Goal: Task Accomplishment & Management: Manage account settings

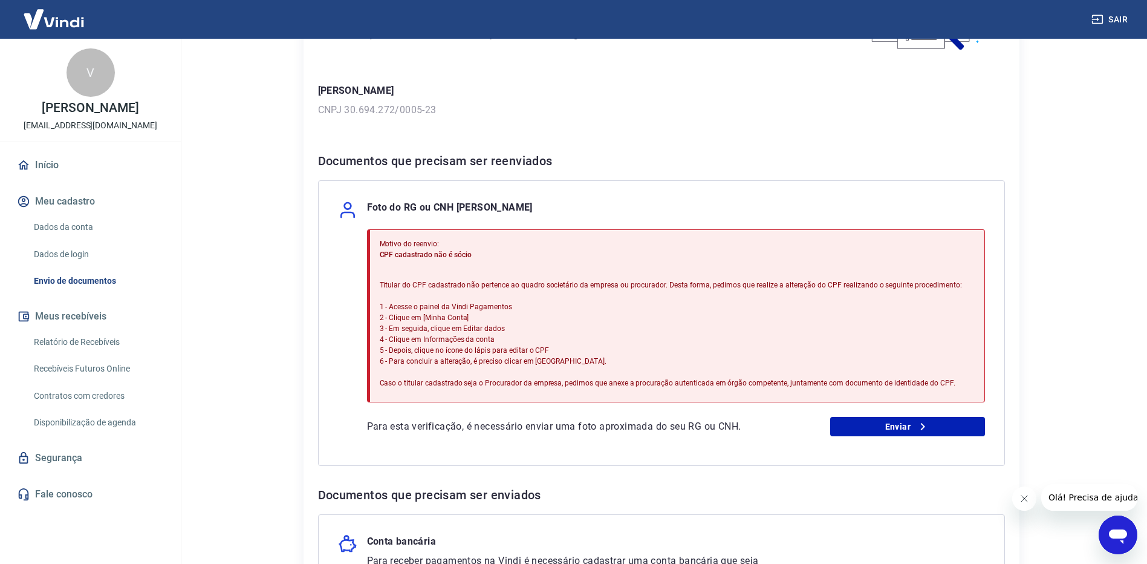
scroll to position [121, 0]
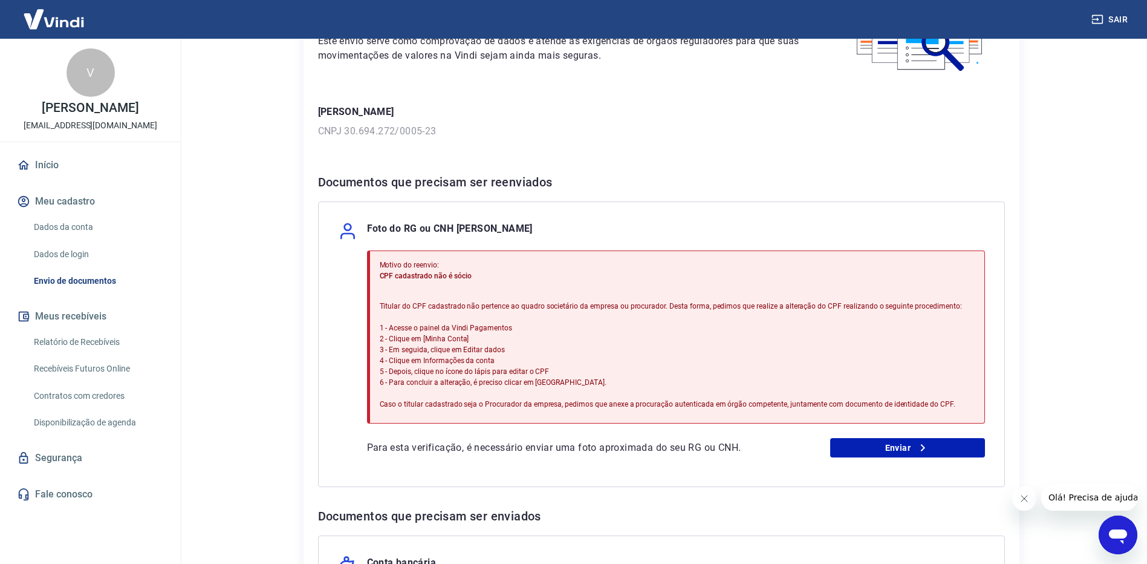
drag, startPoint x: 964, startPoint y: 295, endPoint x: 1033, endPoint y: 258, distance: 77.9
drag, startPoint x: 1033, startPoint y: 258, endPoint x: 1080, endPoint y: 196, distance: 78.1
click at [1080, 196] on main "Envio de documentos Para utilizar alguns recursos da sua conta [PERSON_NAME], é…" at bounding box center [661, 180] width 972 height 525
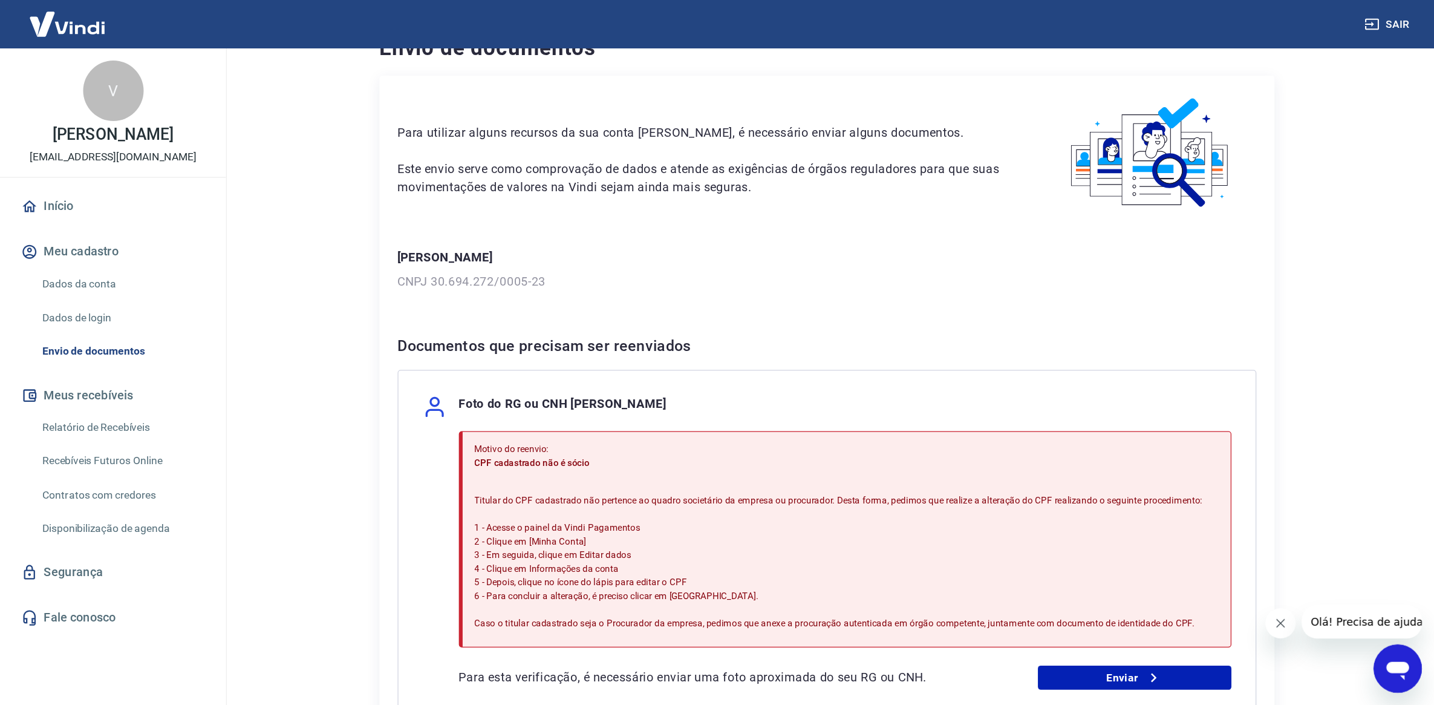
scroll to position [0, 0]
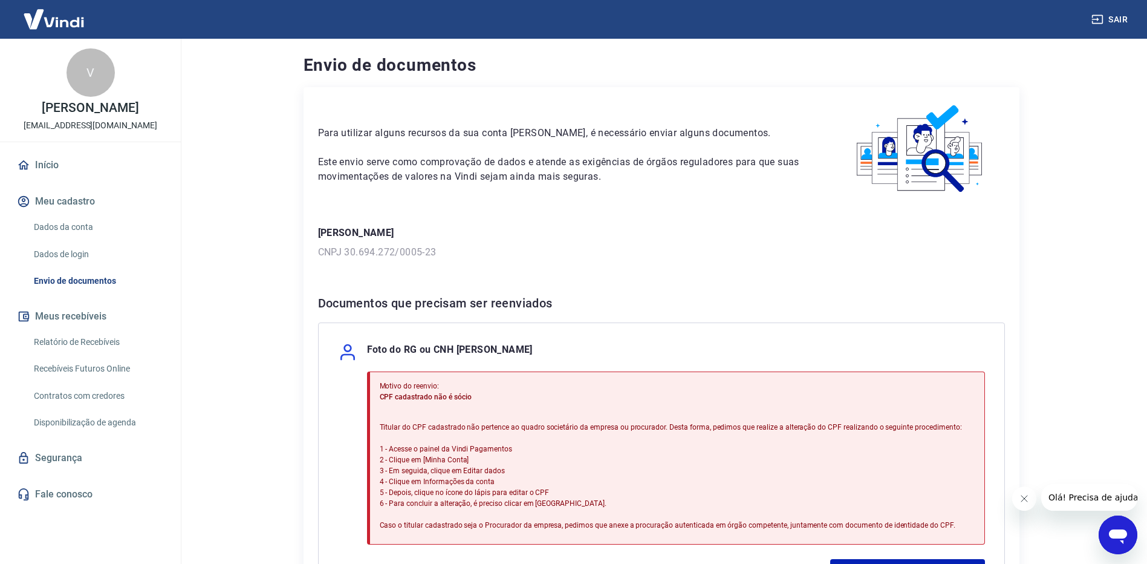
click at [1038, 299] on div "Envio de documentos Para utilizar alguns recursos da sua conta [PERSON_NAME], é…" at bounding box center [662, 447] width 774 height 817
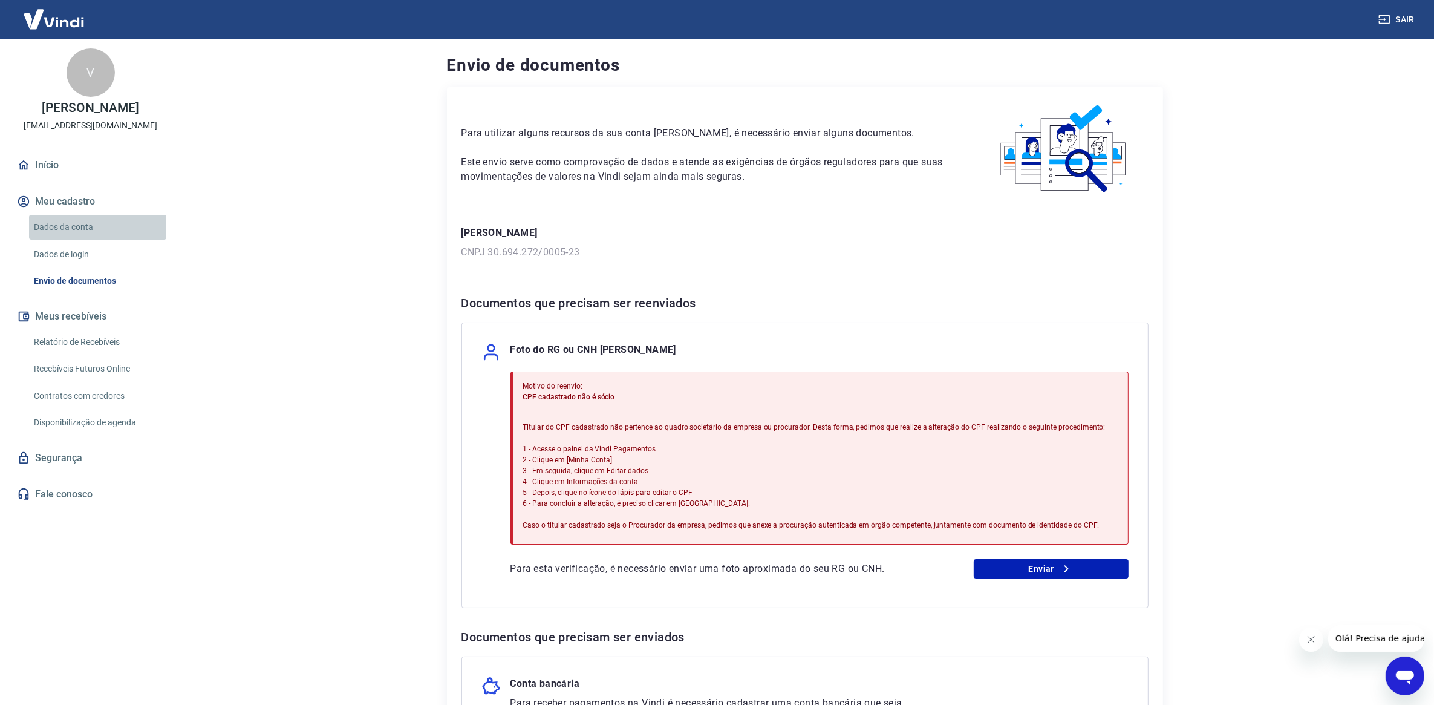
click at [80, 226] on link "Dados da conta" at bounding box center [97, 227] width 137 height 25
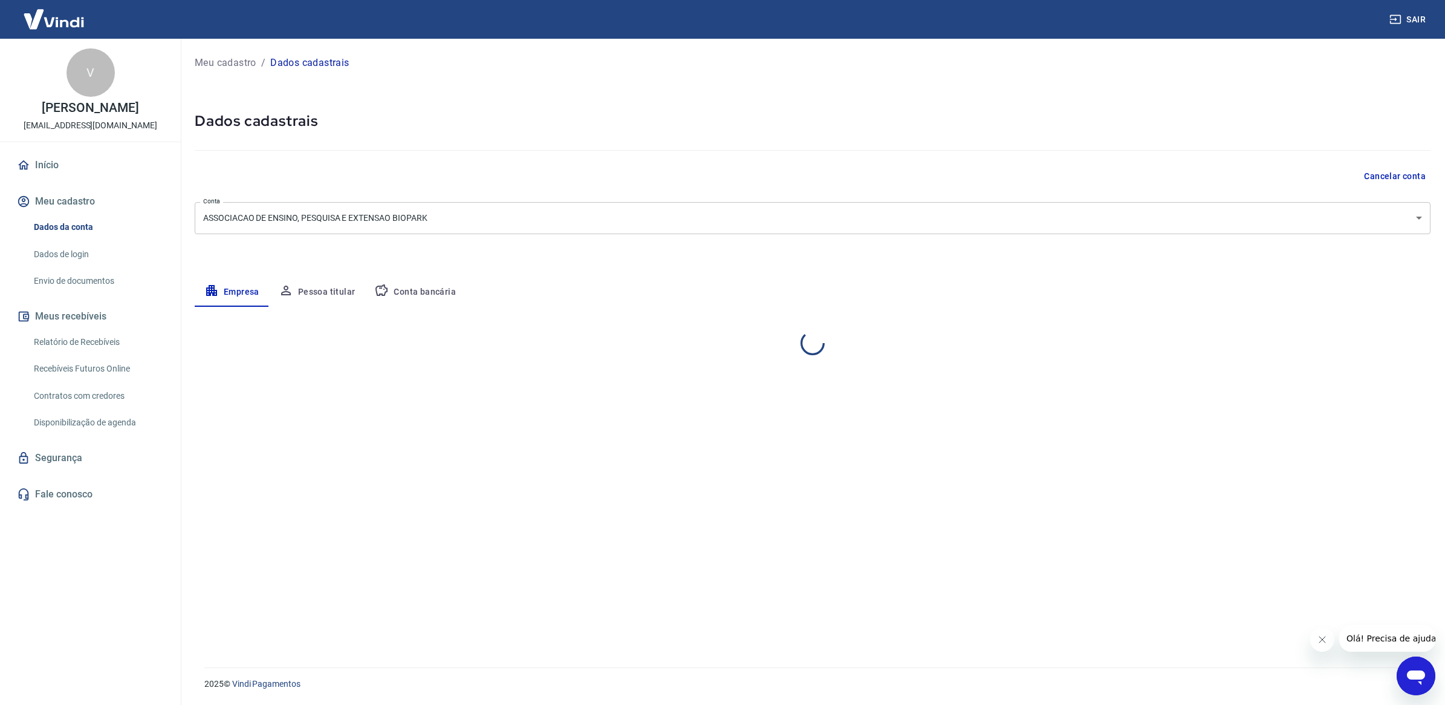
select select "PR"
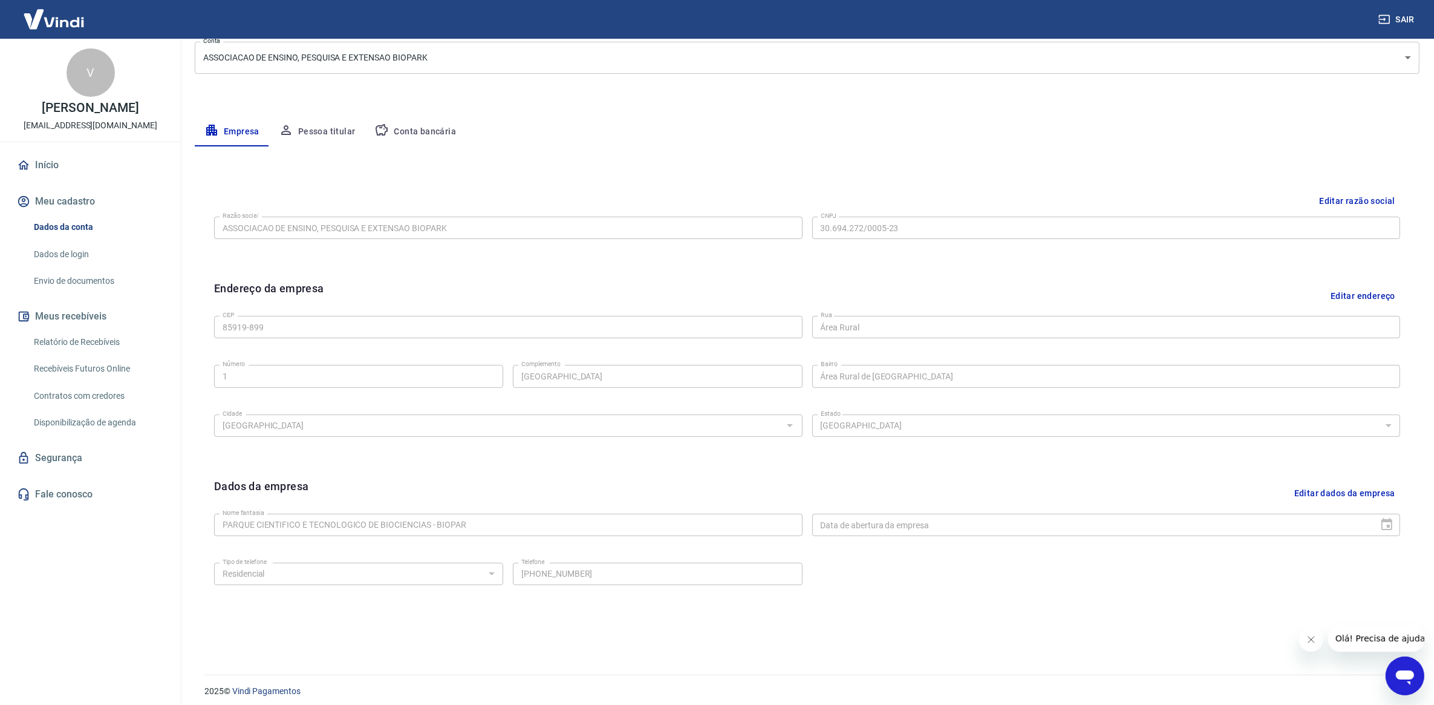
scroll to position [167, 0]
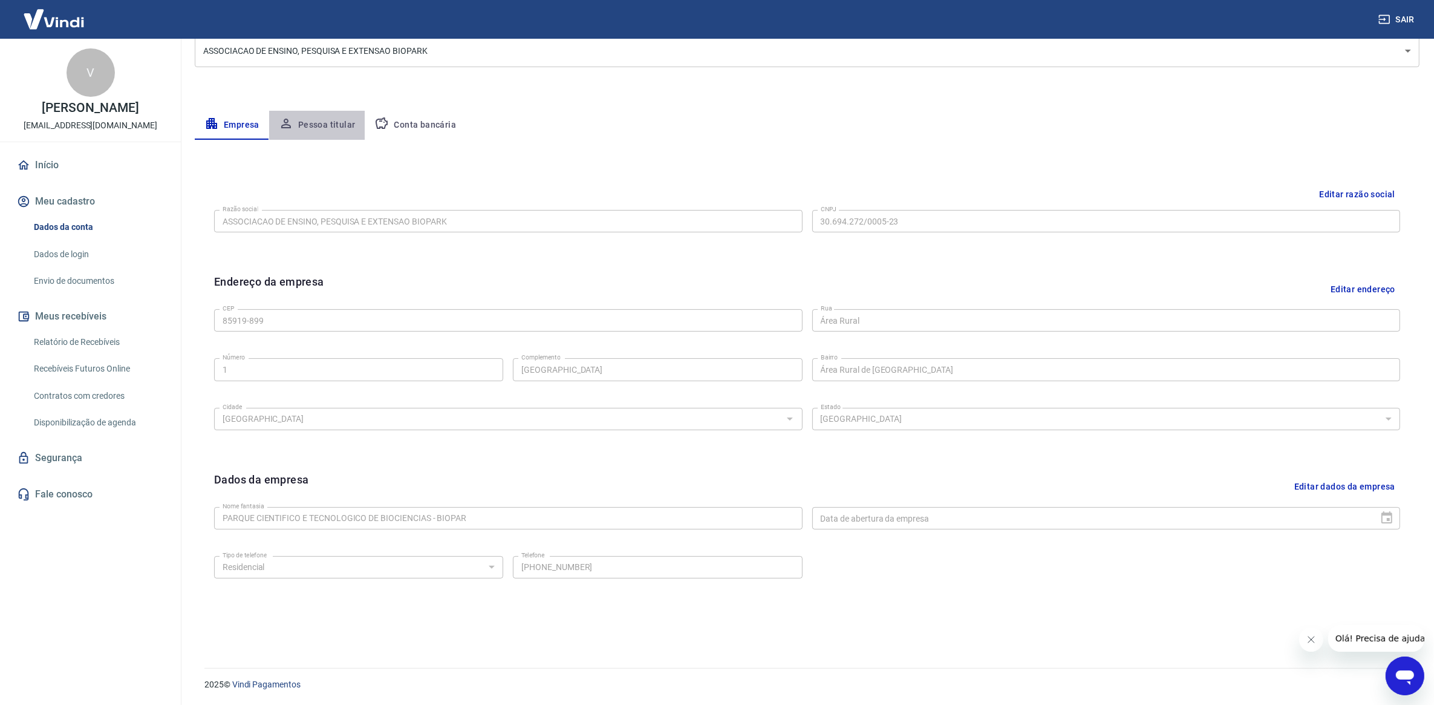
click at [325, 122] on button "Pessoa titular" at bounding box center [317, 125] width 96 height 29
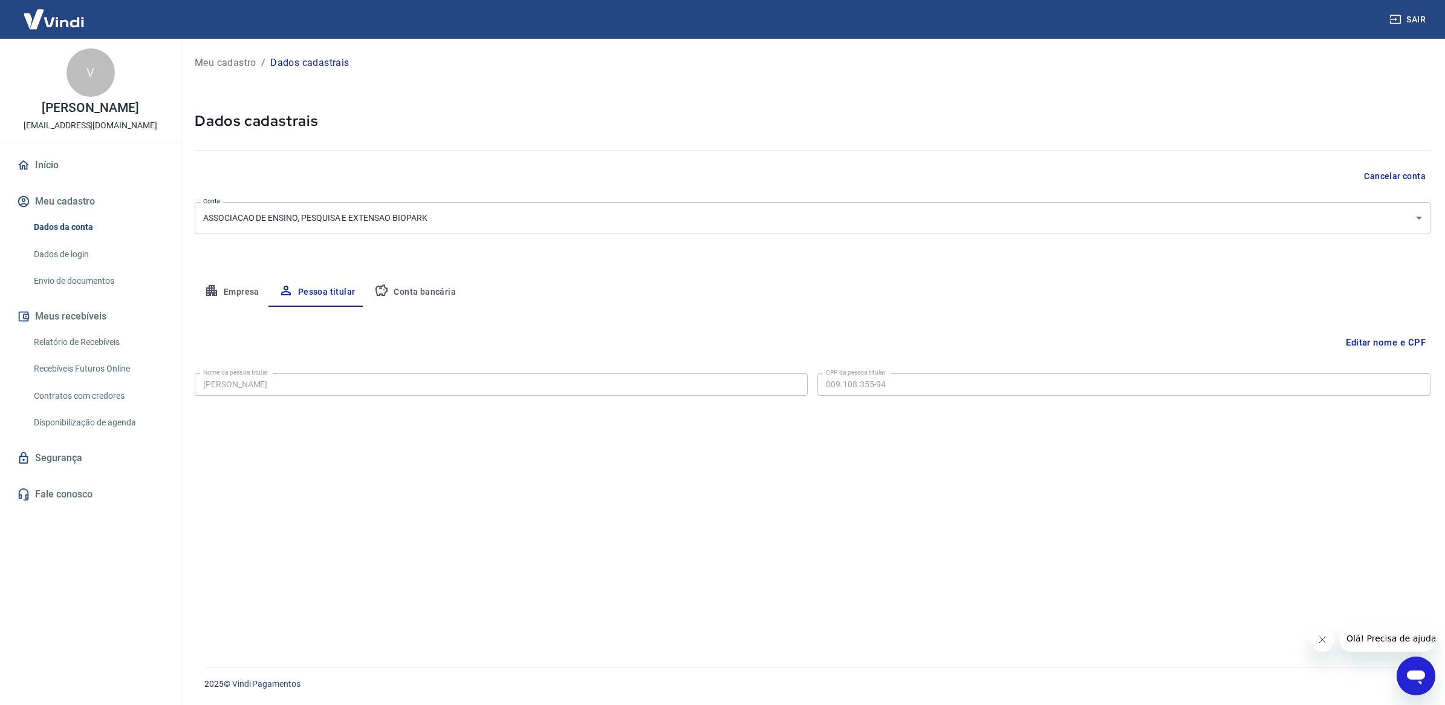
click at [609, 217] on body "Sair V VICTOR DONADUZZI [EMAIL_ADDRESS][DOMAIN_NAME] Início Meu cadastro Dados …" at bounding box center [722, 352] width 1445 height 705
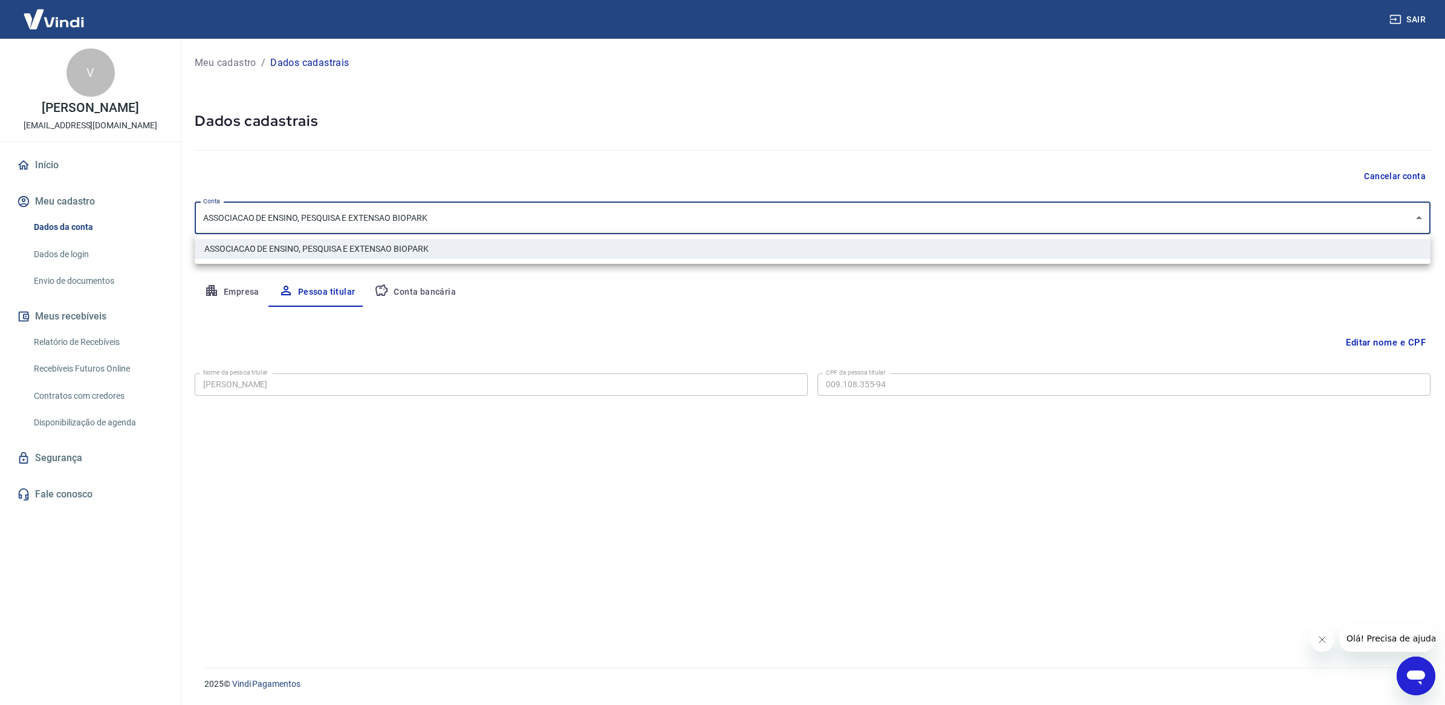
click at [609, 217] on div at bounding box center [722, 352] width 1445 height 705
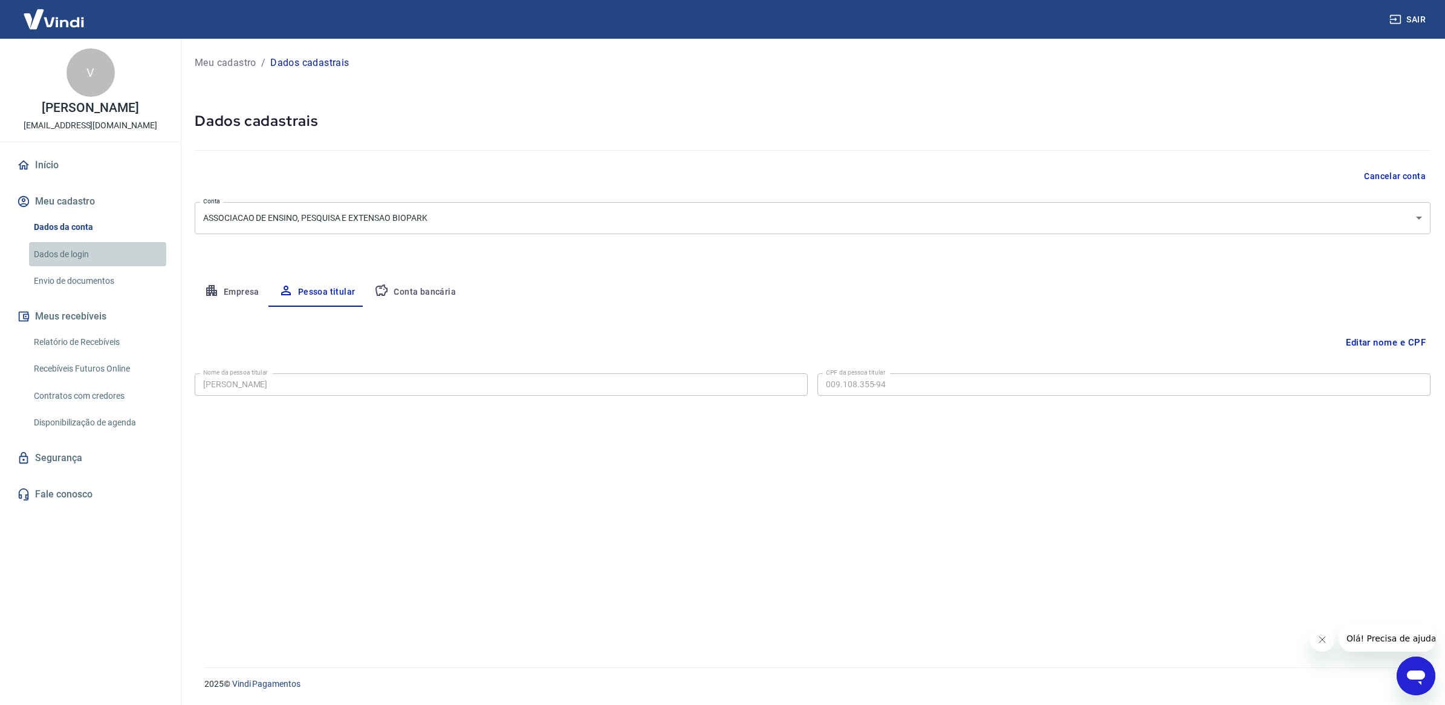
click at [44, 259] on link "Dados de login" at bounding box center [97, 254] width 137 height 25
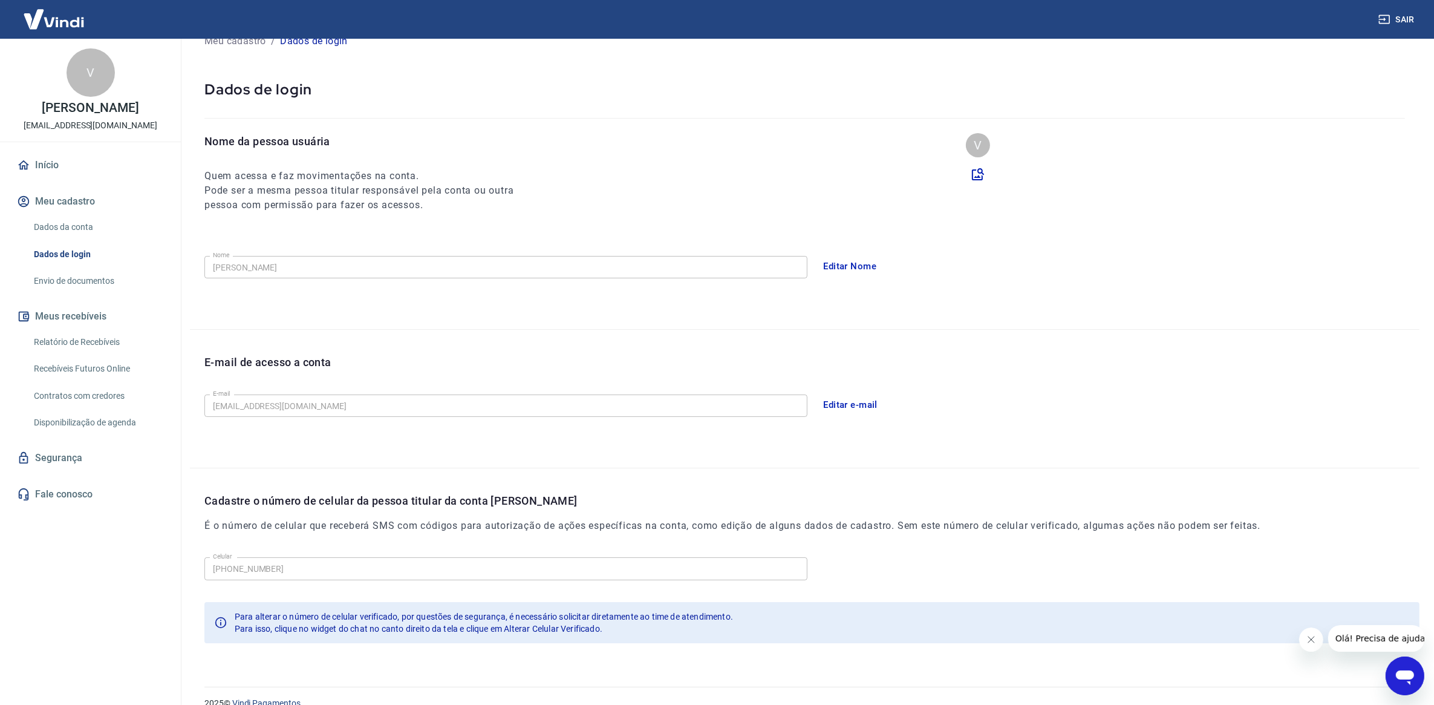
scroll to position [56, 0]
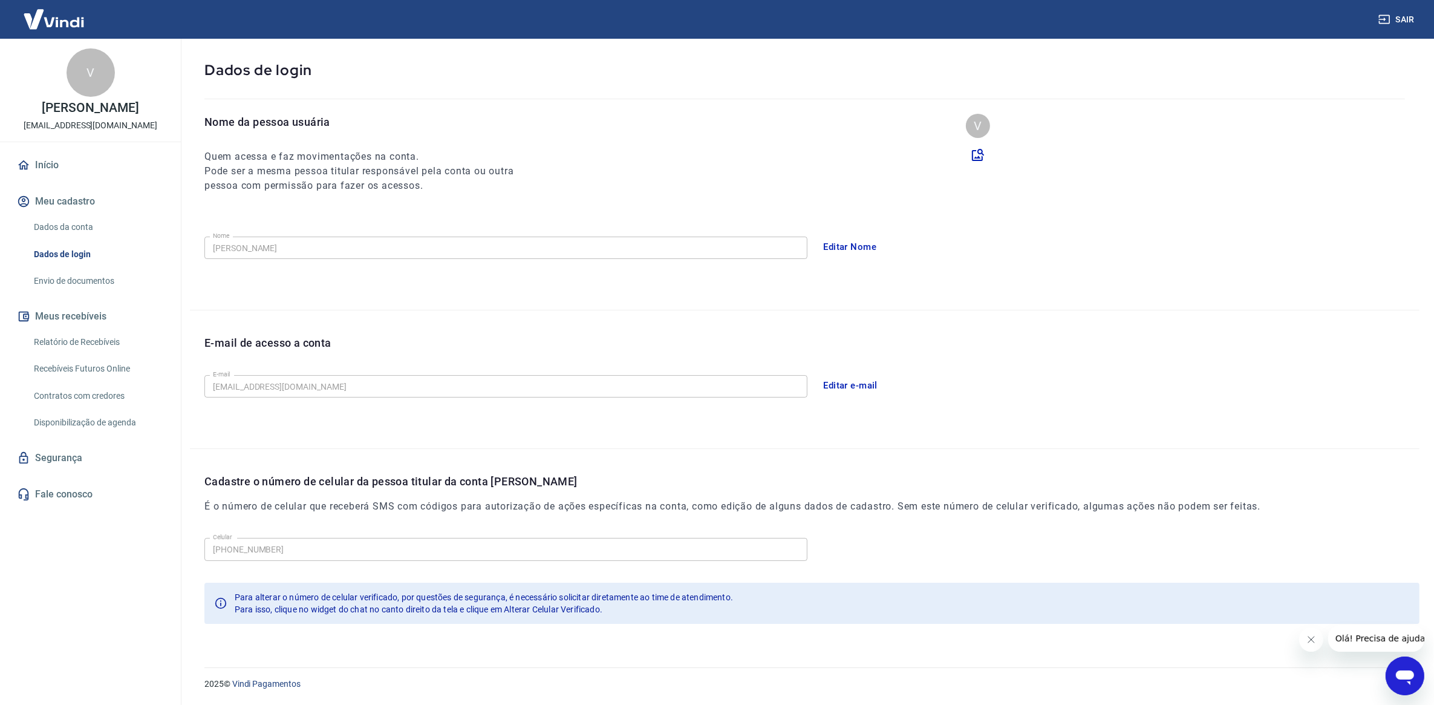
click at [1156, 563] on button "Fechar mensagem da empresa" at bounding box center [1310, 639] width 24 height 24
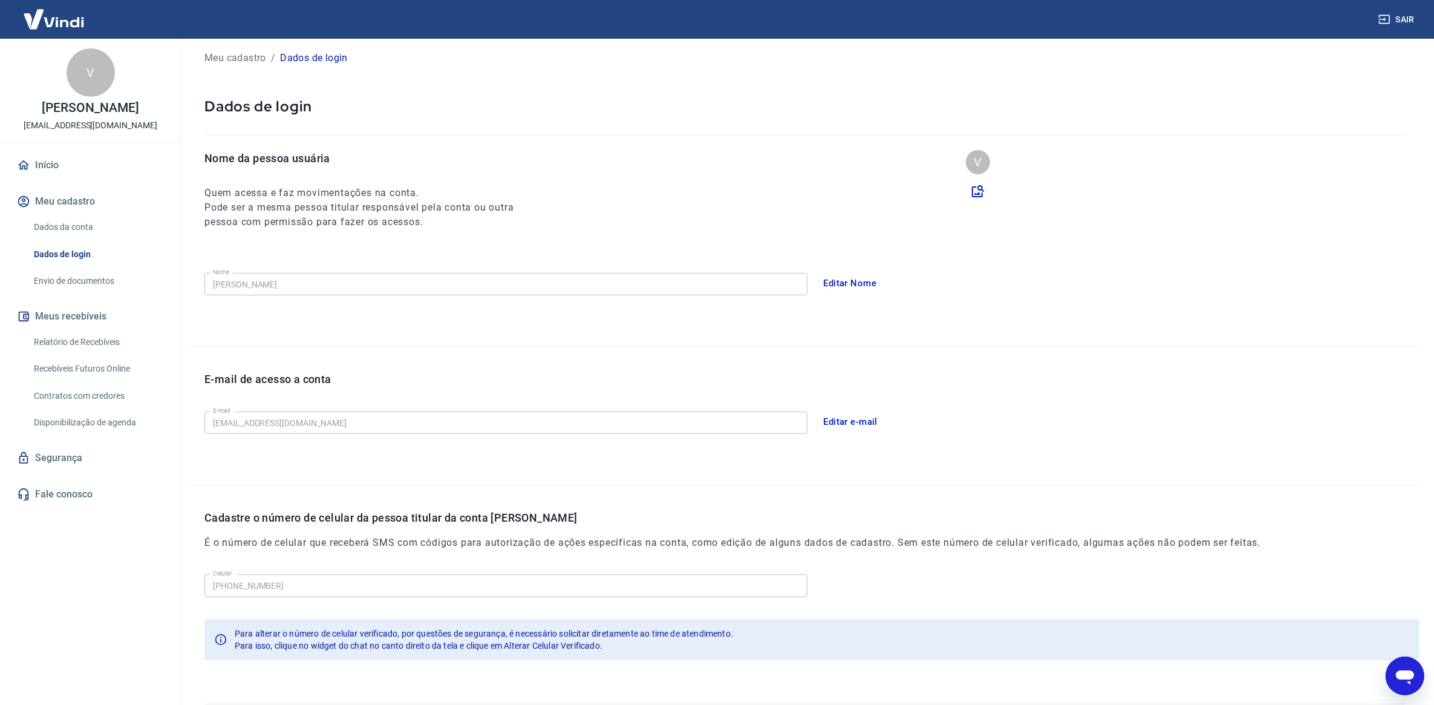
scroll to position [0, 0]
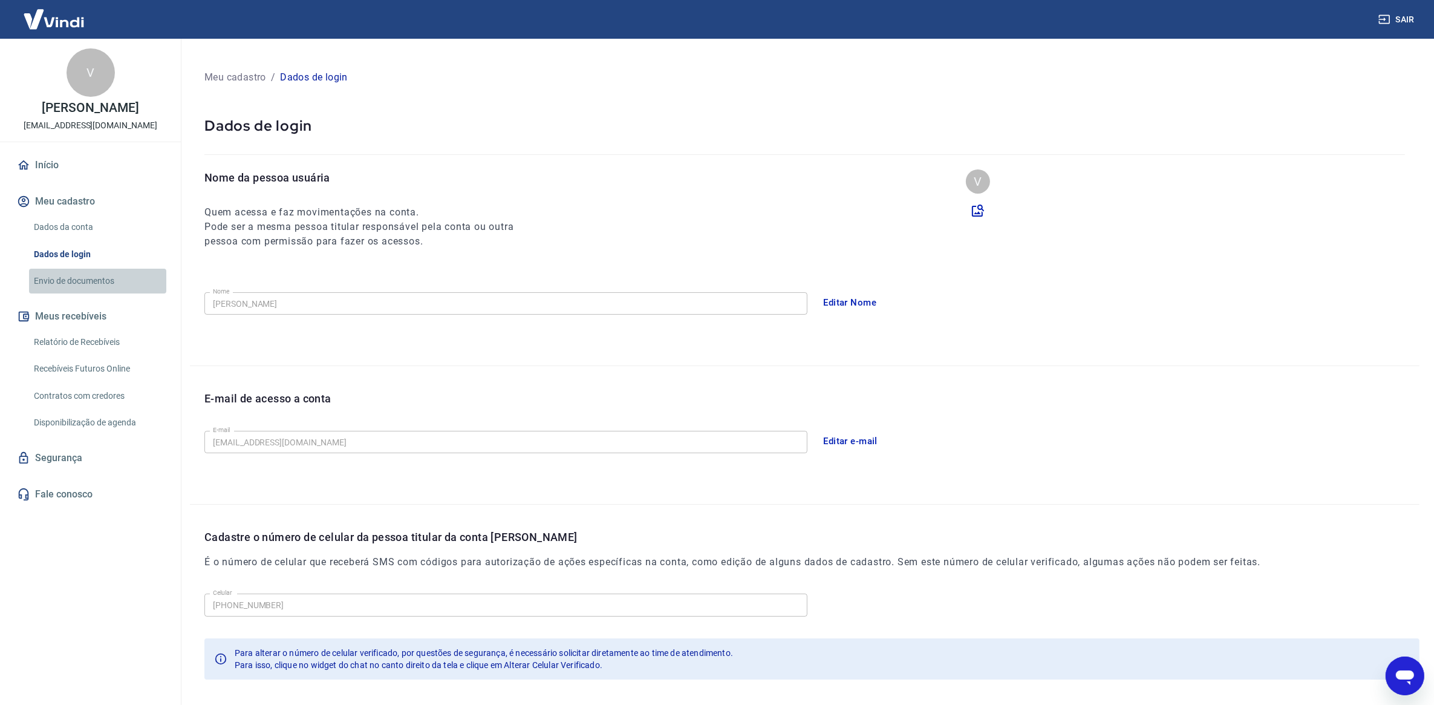
click at [90, 285] on link "Envio de documentos" at bounding box center [97, 281] width 137 height 25
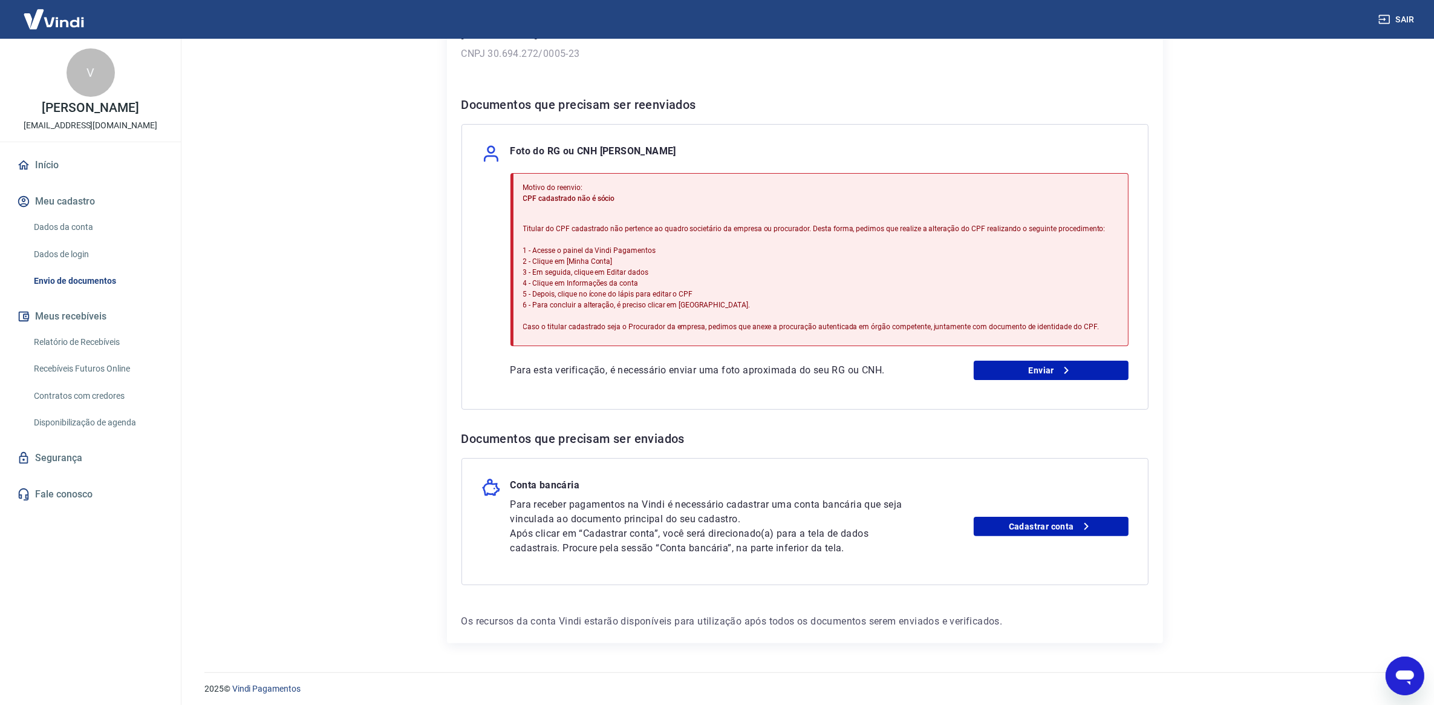
scroll to position [204, 0]
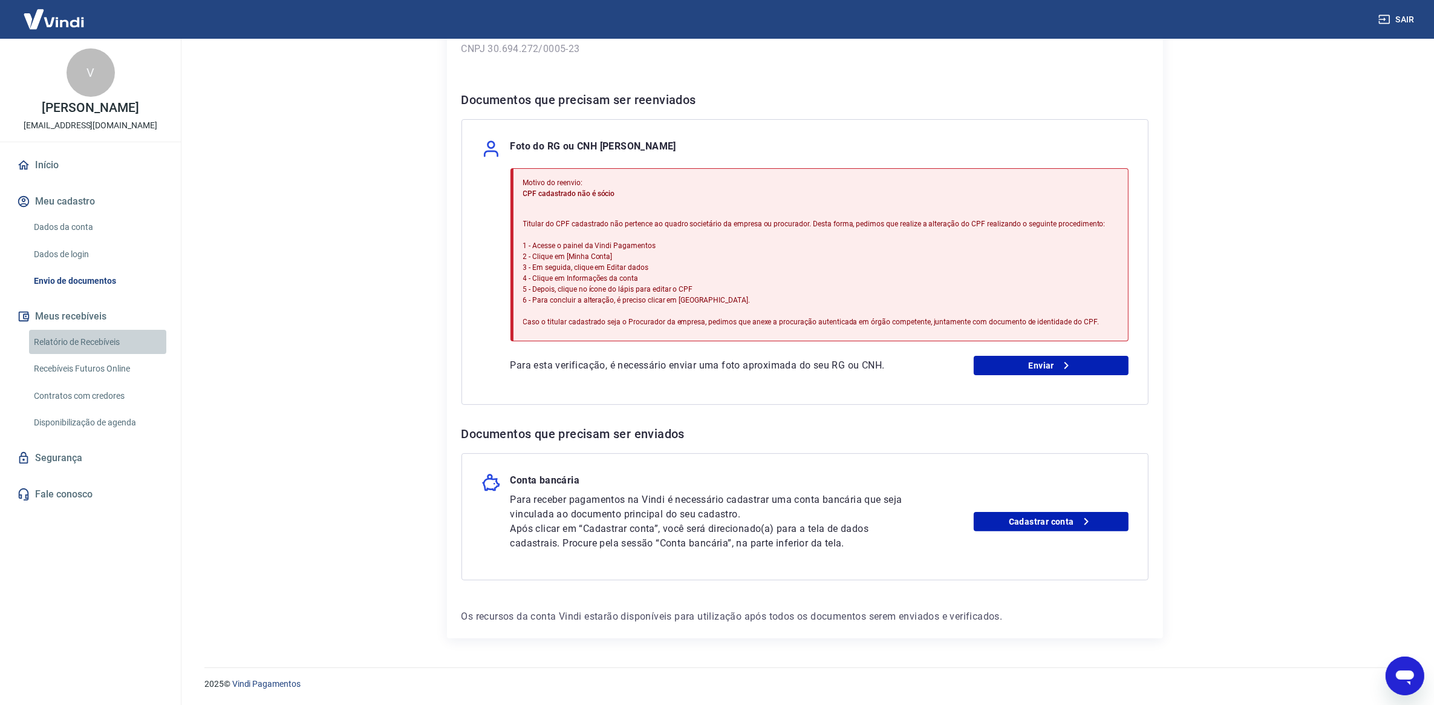
click at [86, 342] on link "Relatório de Recebíveis" at bounding box center [97, 342] width 137 height 25
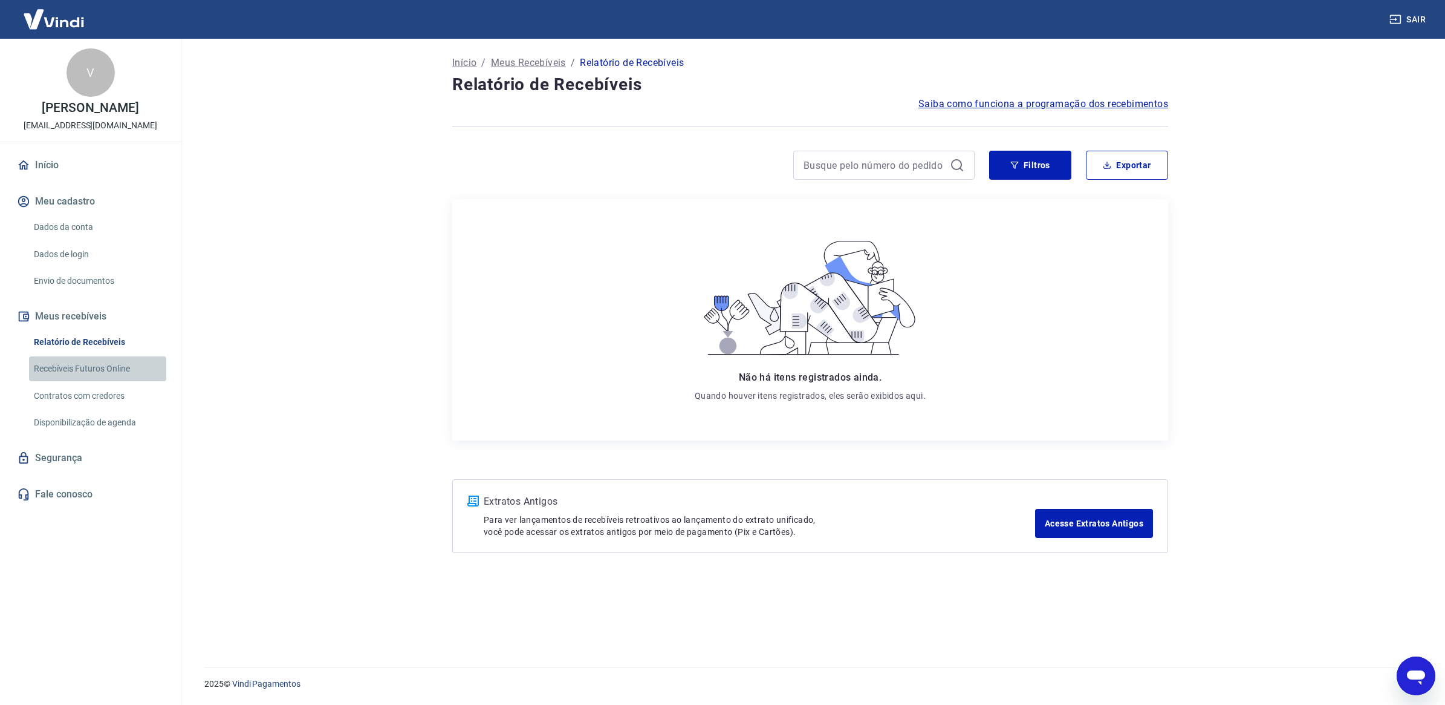
click at [77, 367] on link "Recebíveis Futuros Online" at bounding box center [97, 368] width 137 height 25
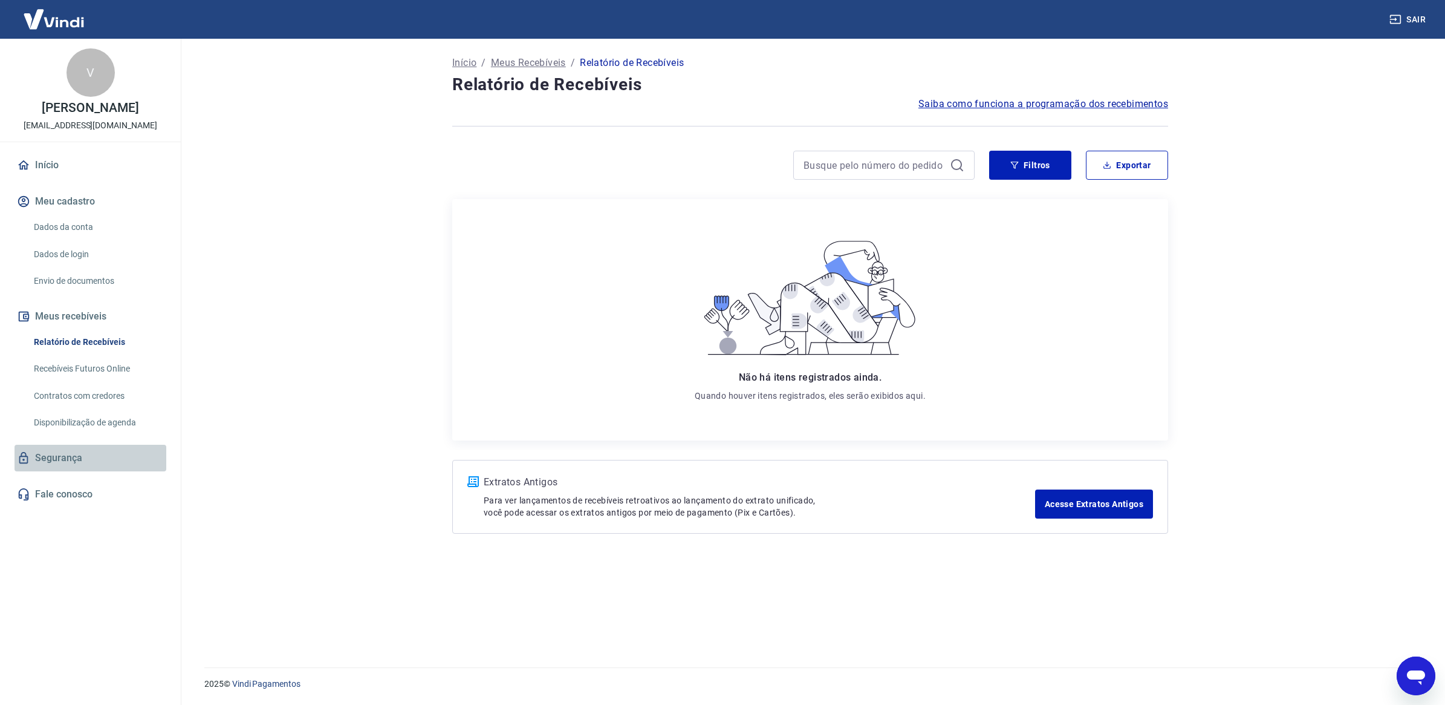
click at [74, 446] on link "Segurança" at bounding box center [91, 458] width 152 height 27
